Goal: Task Accomplishment & Management: Manage account settings

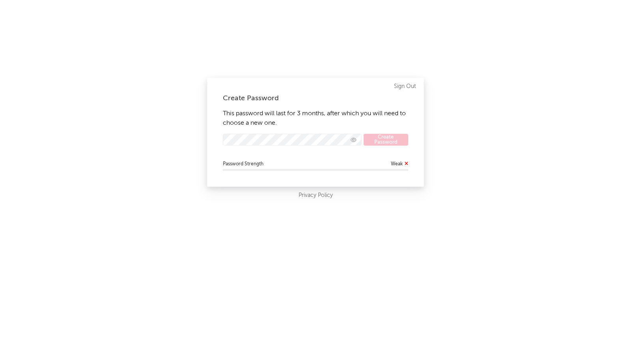
click at [251, 26] on div "Create Password This password will last for 3 months, after which you will need…" at bounding box center [315, 178] width 631 height 356
